Goal: Transaction & Acquisition: Purchase product/service

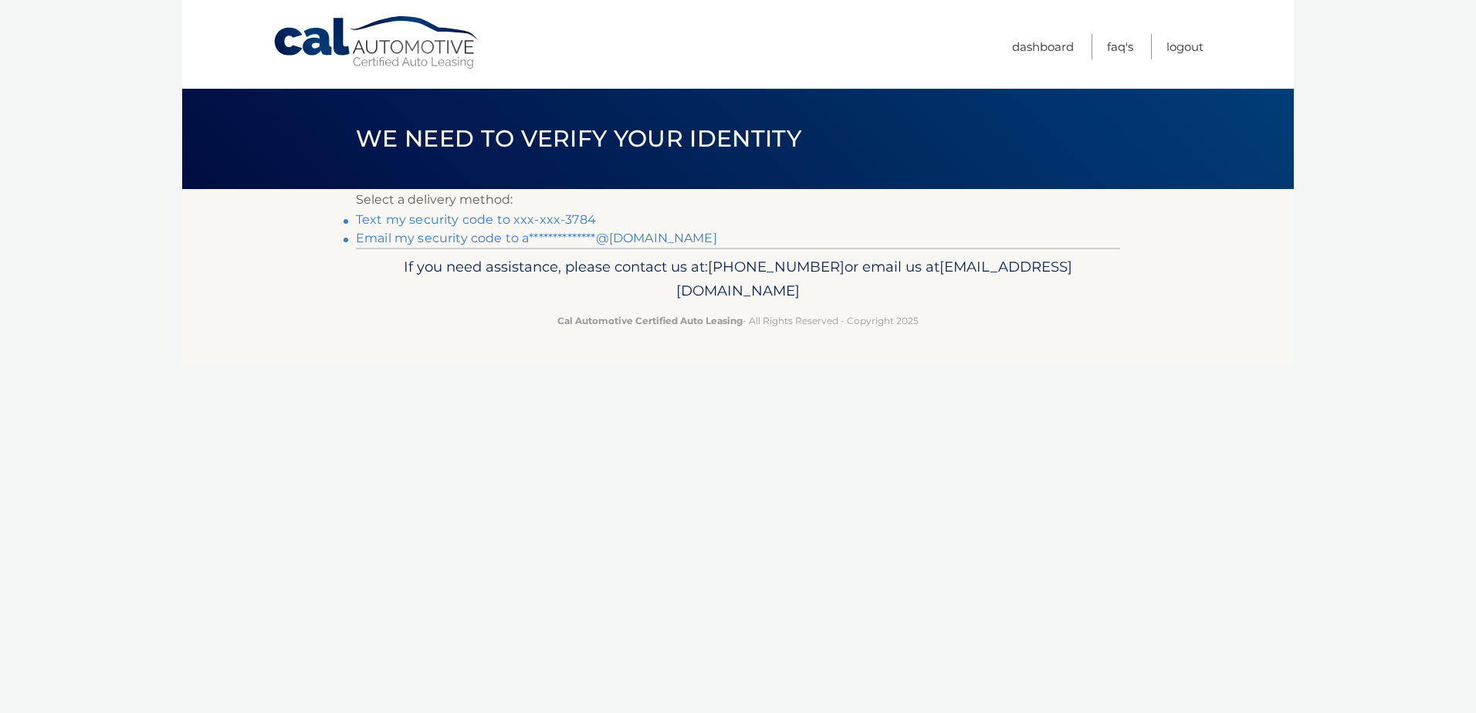
click at [471, 218] on link "Text my security code to xxx-xxx-3784" at bounding box center [476, 219] width 240 height 15
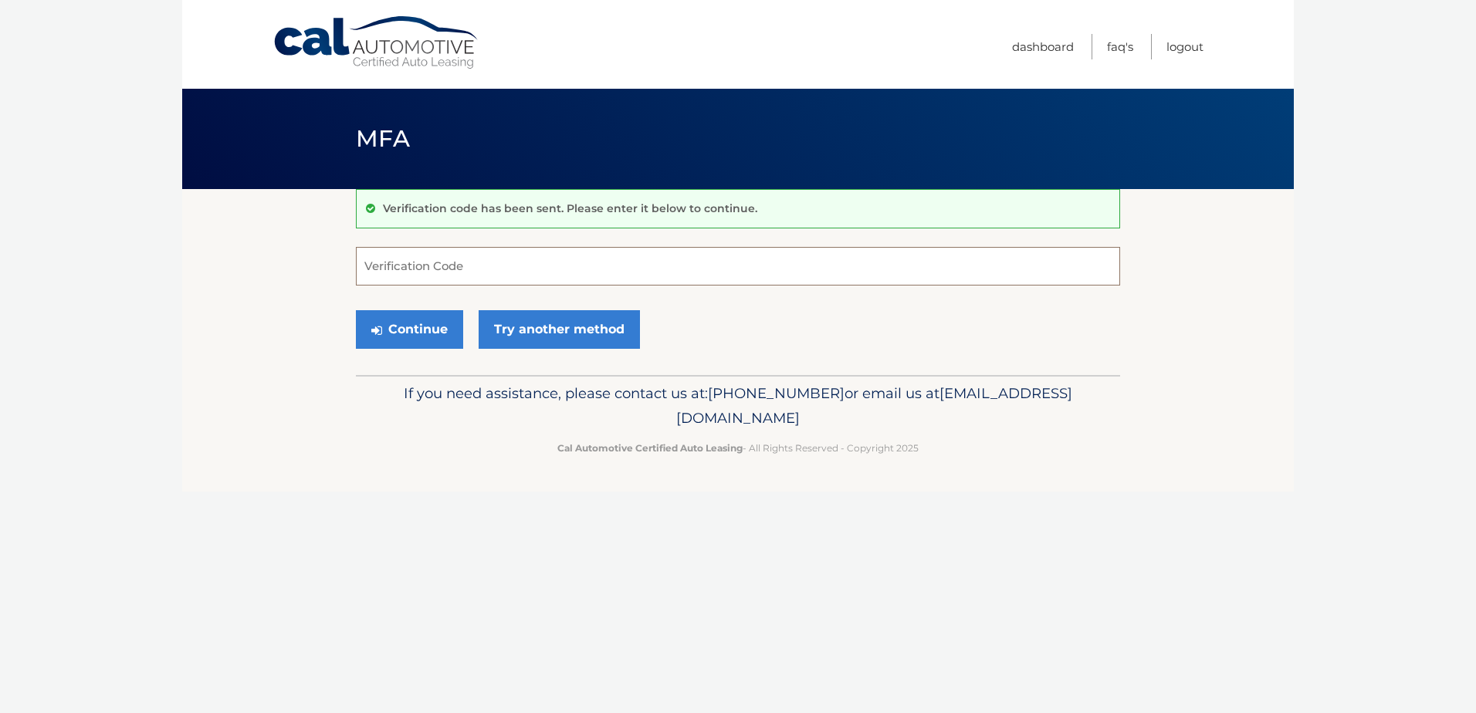
click at [453, 262] on input "Verification Code" at bounding box center [738, 266] width 764 height 39
type input "816218"
click at [424, 330] on button "Continue" at bounding box center [409, 329] width 107 height 39
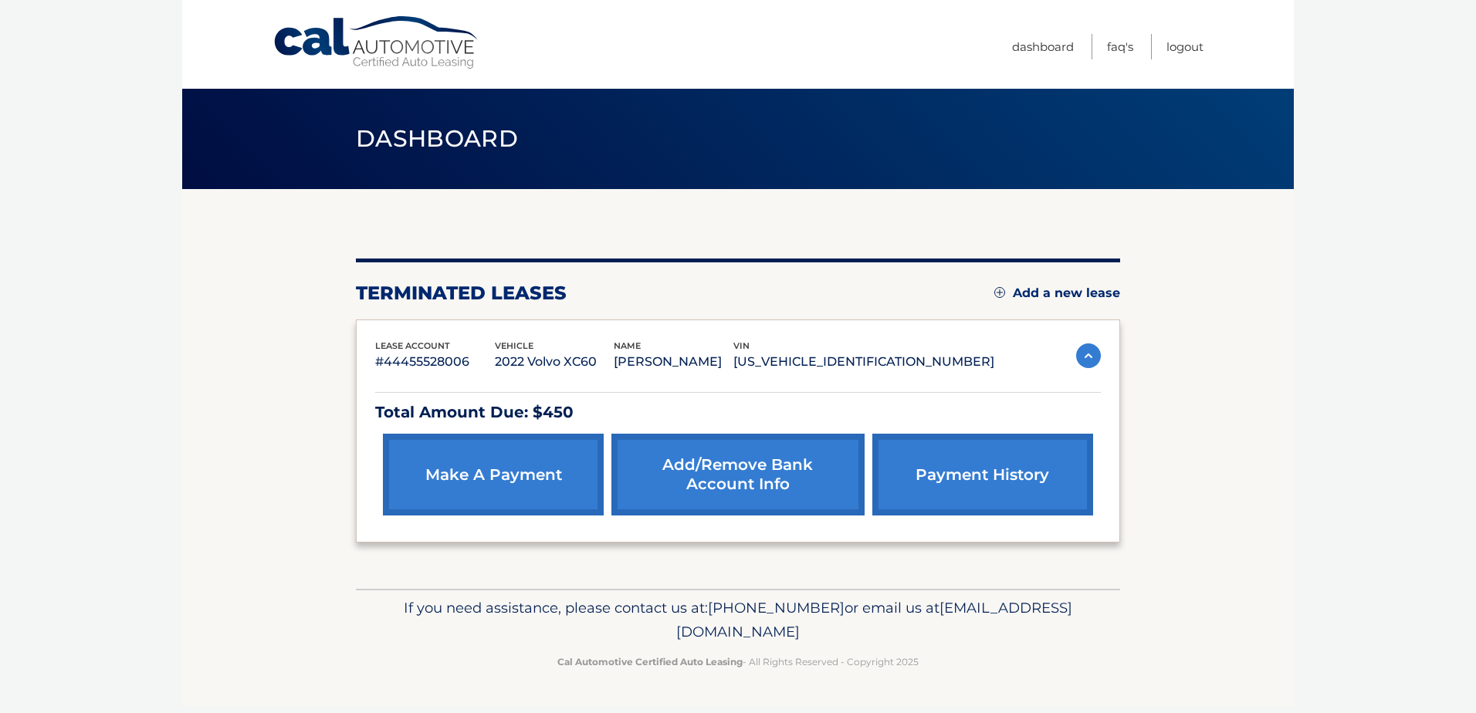
click at [531, 465] on link "make a payment" at bounding box center [493, 475] width 221 height 82
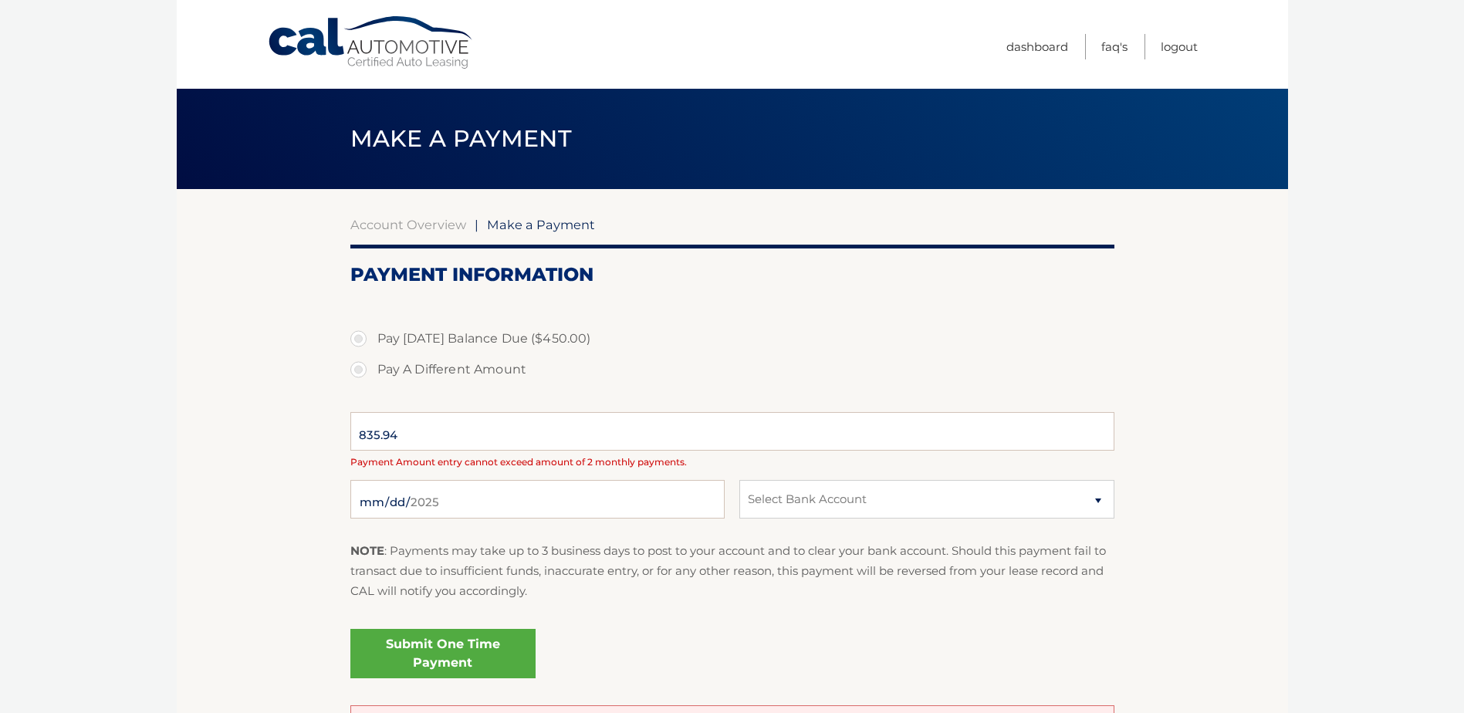
select select "NDE0MDE2ZjAtYWM5Ni00YzkyLTgzNTAtNWFkZmY3MmEzZDZi"
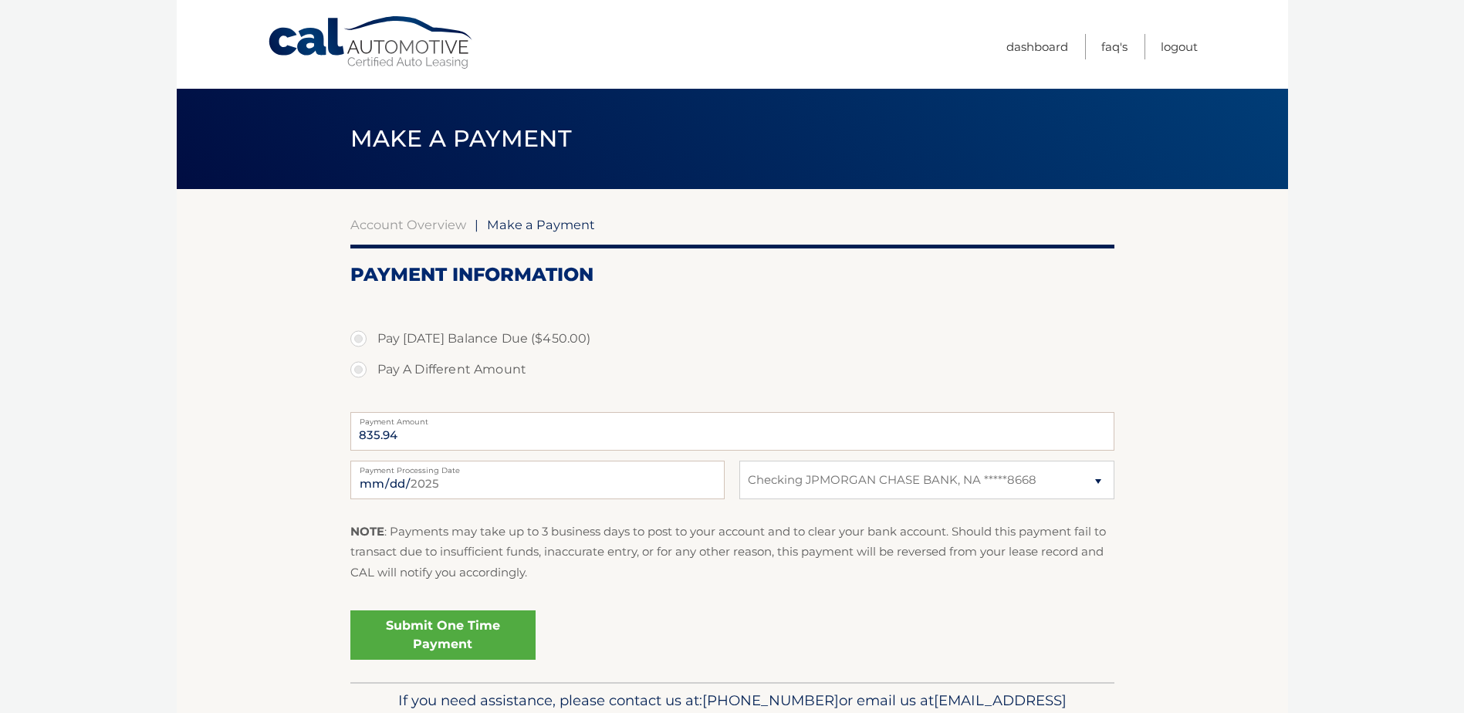
click at [361, 339] on label "Pay Today's Balance Due ($450.00)" at bounding box center [732, 338] width 764 height 31
click at [361, 339] on input "Pay Today's Balance Due ($450.00)" at bounding box center [364, 335] width 15 height 25
radio input "true"
type input "450.00"
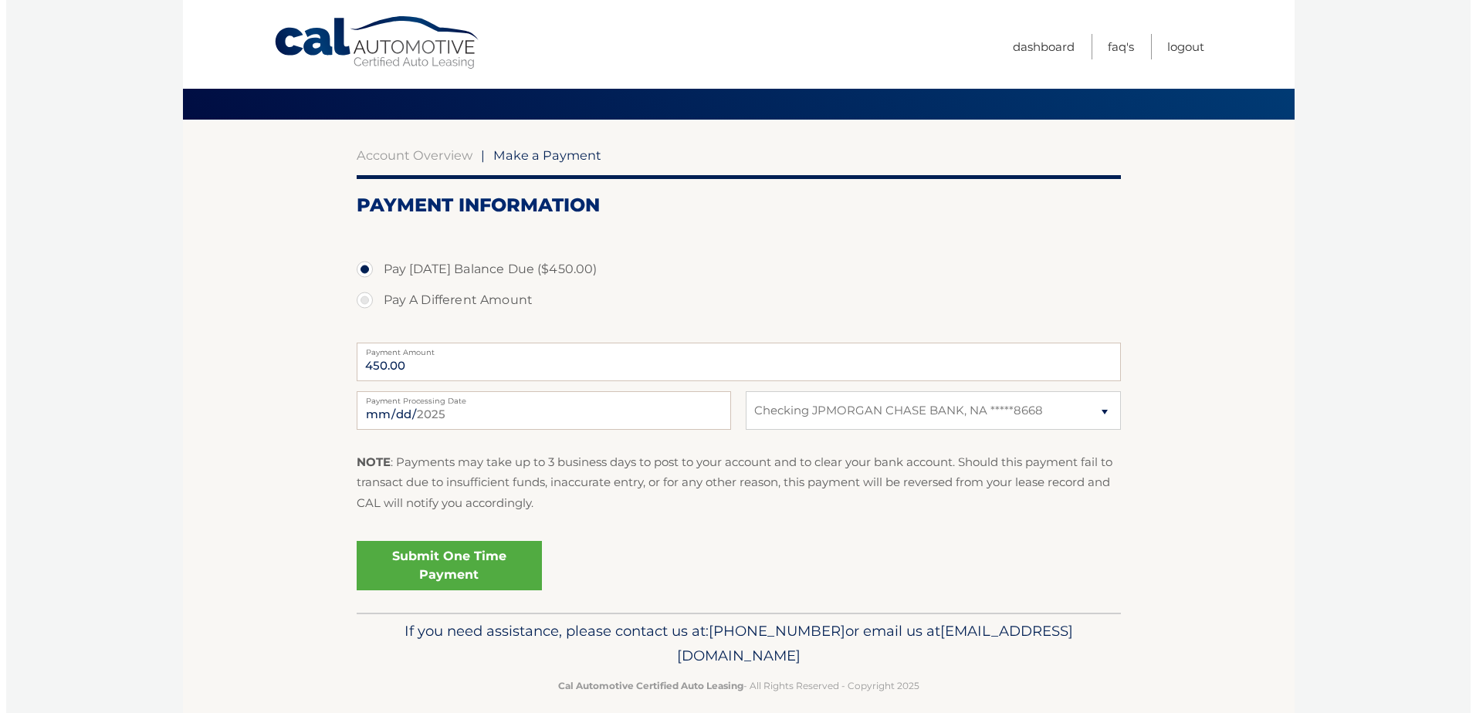
scroll to position [86, 0]
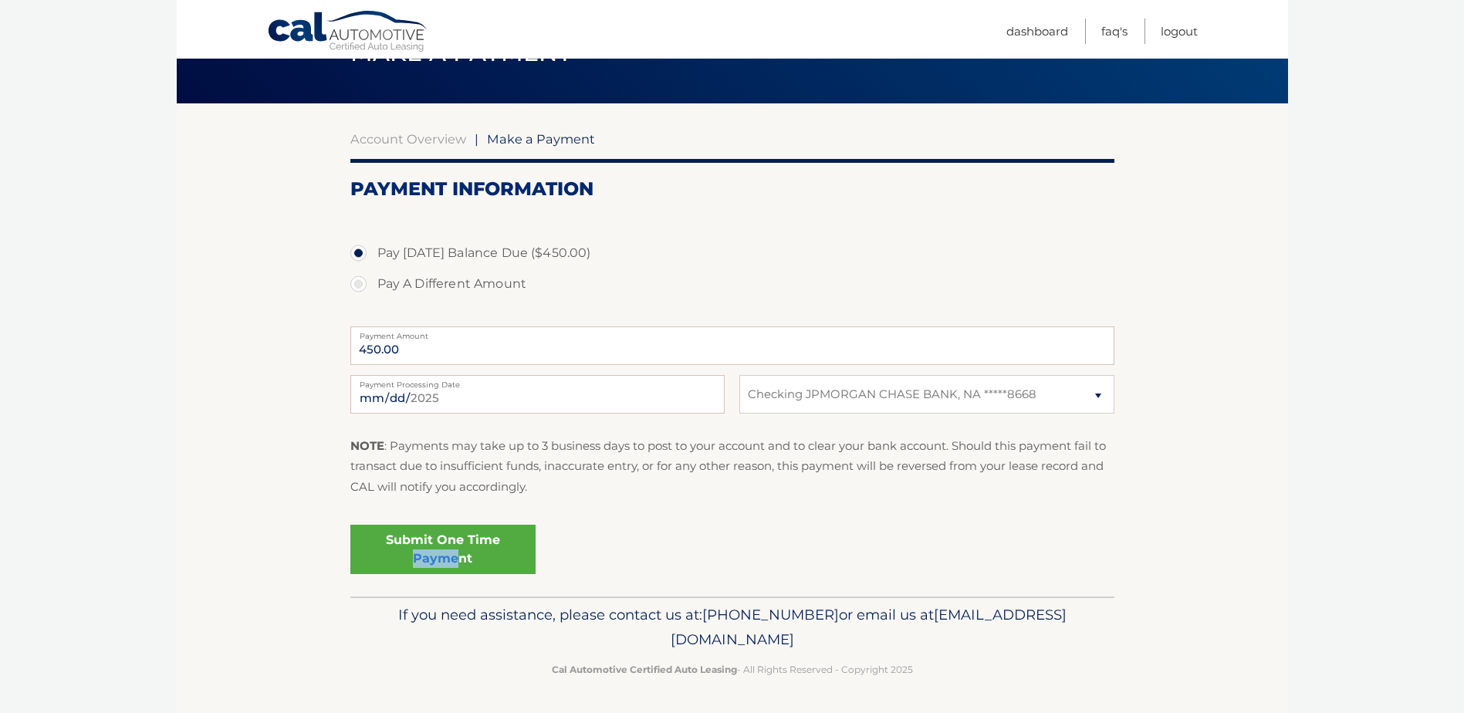
drag, startPoint x: 455, startPoint y: 550, endPoint x: 1089, endPoint y: 535, distance: 634.6
click at [1089, 535] on div "Submit One Time Payment" at bounding box center [732, 547] width 764 height 56
drag, startPoint x: 1089, startPoint y: 535, endPoint x: 1043, endPoint y: 396, distance: 146.4
click at [1043, 396] on select "Select Bank Account Checking JPMORGAN CHASE BANK, NA *****8668" at bounding box center [926, 394] width 374 height 39
click at [847, 570] on div "Submit One Time Payment" at bounding box center [732, 547] width 764 height 56
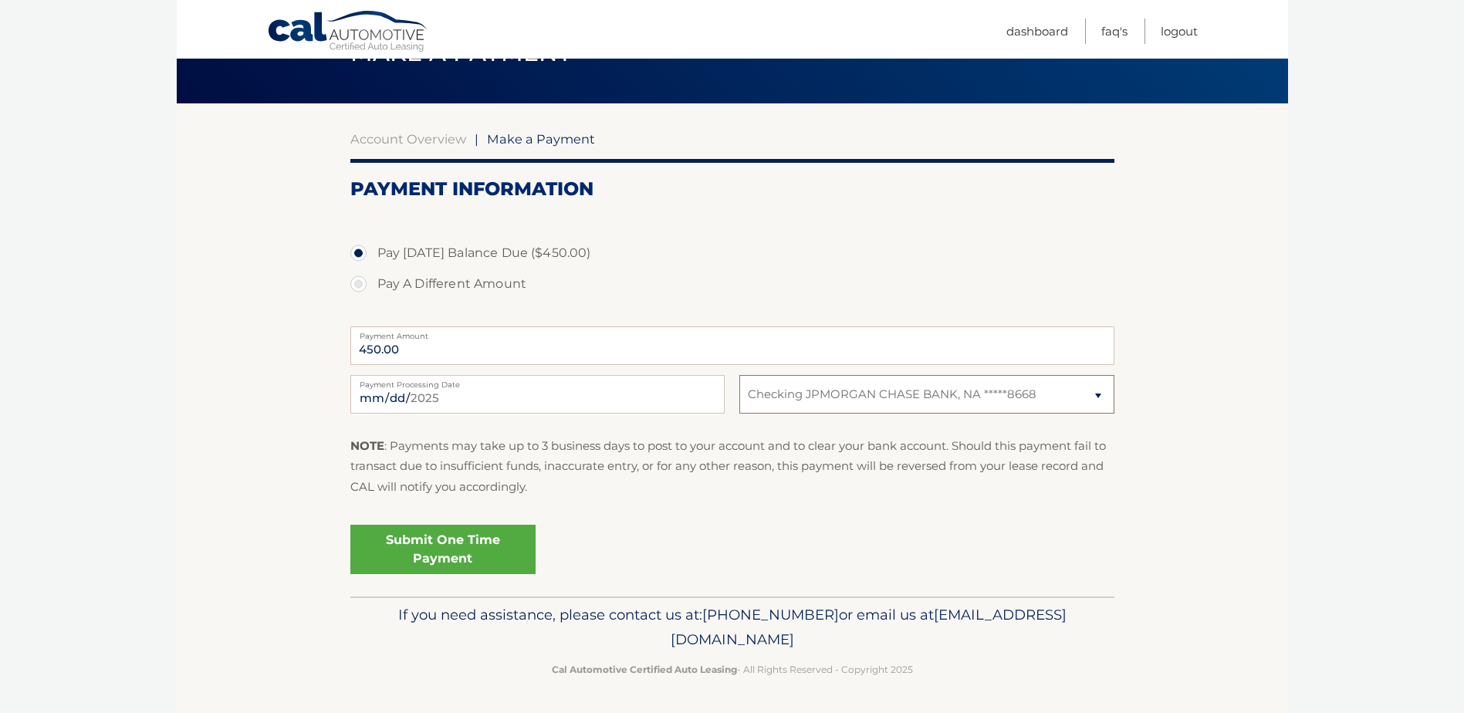
click at [830, 395] on select "Select Bank Account Checking JPMORGAN CHASE BANK, NA *****8668" at bounding box center [926, 394] width 374 height 39
click at [739, 375] on select "Select Bank Account Checking JPMORGAN CHASE BANK, NA *****8668" at bounding box center [926, 394] width 374 height 39
click at [463, 539] on link "Submit One Time Payment" at bounding box center [442, 549] width 185 height 49
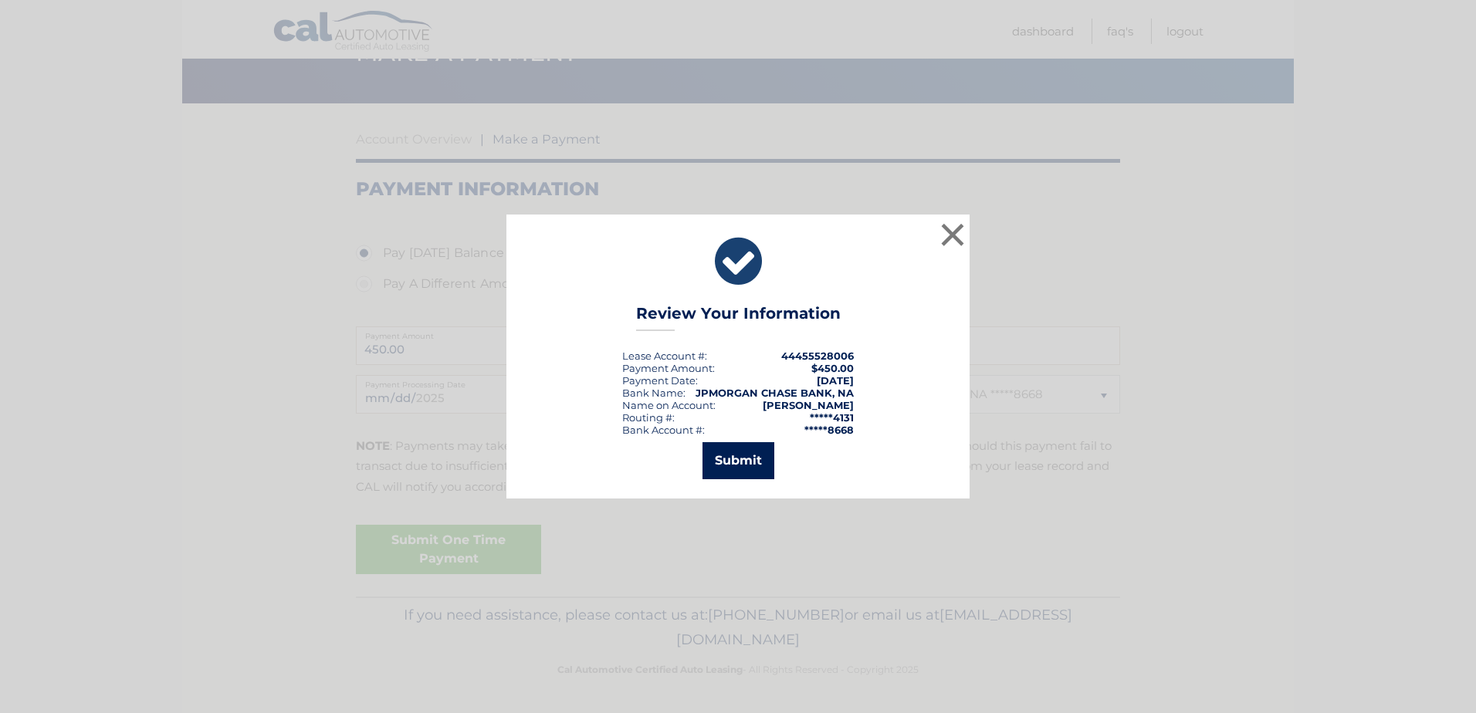
click at [727, 463] on button "Submit" at bounding box center [738, 460] width 72 height 37
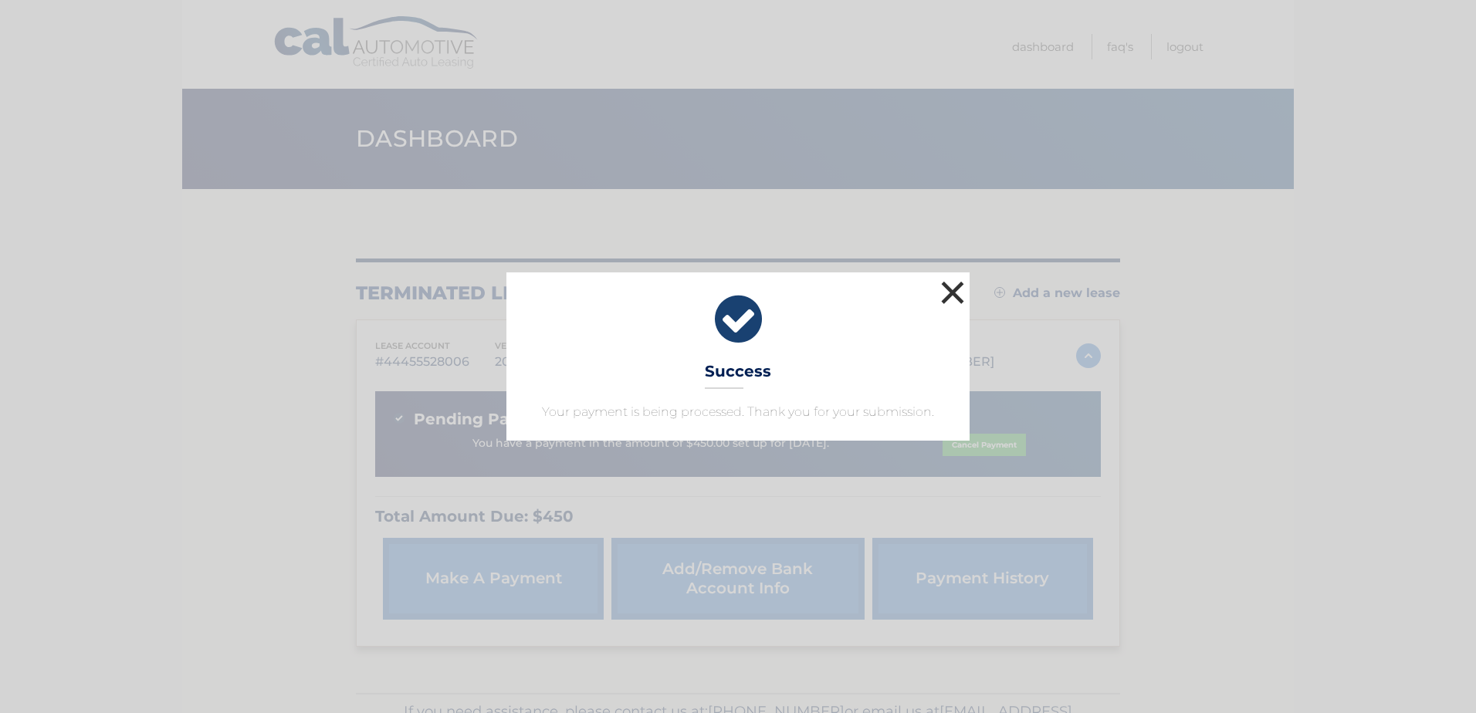
click at [950, 293] on button "×" at bounding box center [952, 292] width 31 height 31
